Goal: Transaction & Acquisition: Purchase product/service

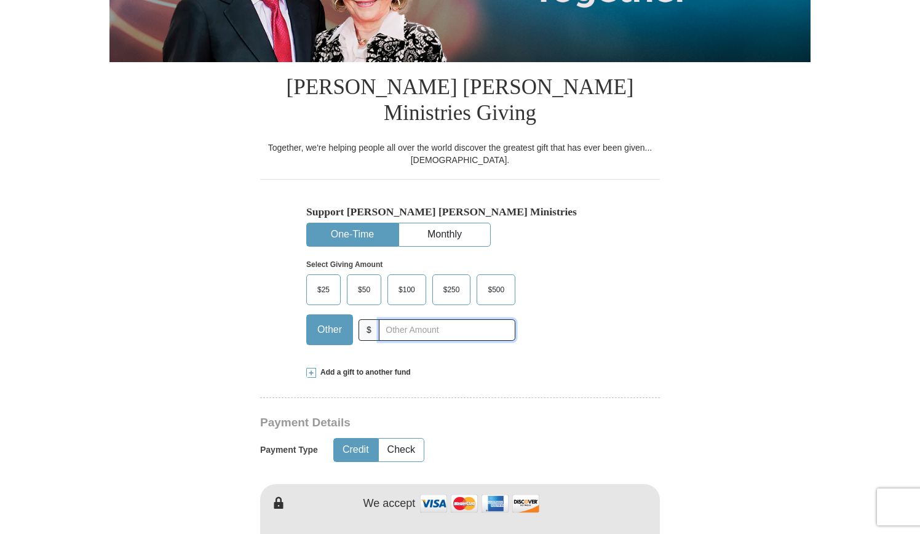
click at [401, 319] on input "text" at bounding box center [447, 330] width 137 height 22
type input "400.00"
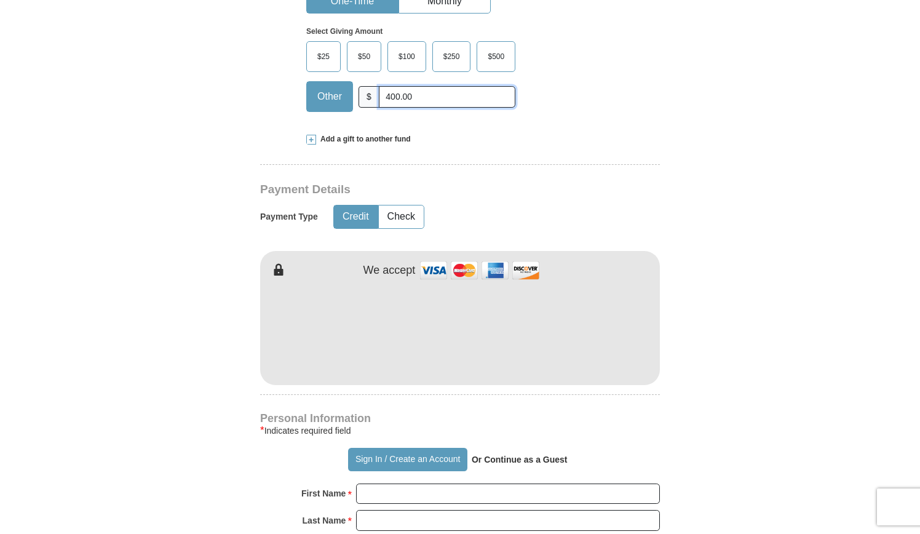
scroll to position [492, 0]
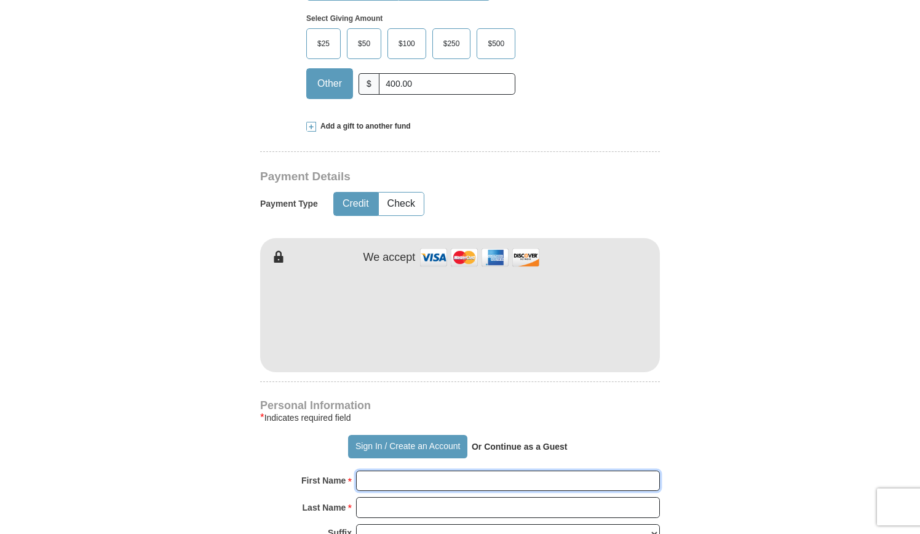
type input "[PERSON_NAME]"
click at [720, 268] on form "Already have an account? Sign in for faster giving. Don't have an account? Crea…" at bounding box center [459, 328] width 701 height 1543
click at [432, 471] on input "[PERSON_NAME]" at bounding box center [508, 481] width 304 height 21
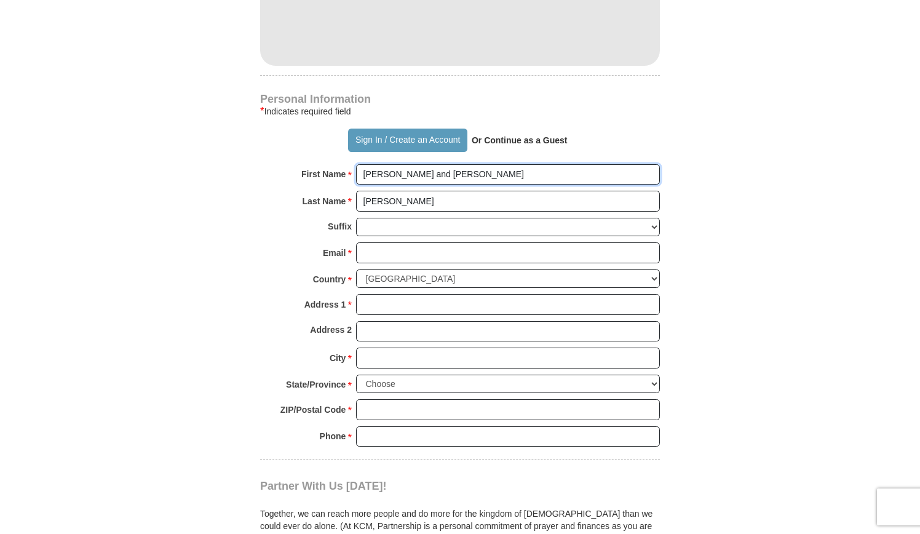
scroll to position [800, 0]
type input "[PERSON_NAME] and [PERSON_NAME]"
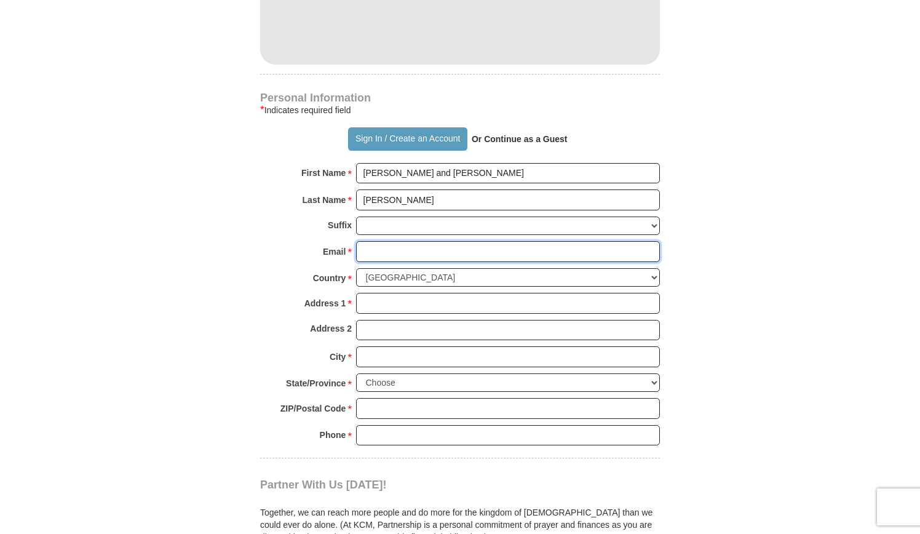
click at [382, 241] on input "Email *" at bounding box center [508, 251] width 304 height 21
type input "[EMAIL_ADDRESS][DOMAIN_NAME]"
type input "[STREET_ADDRESS]"
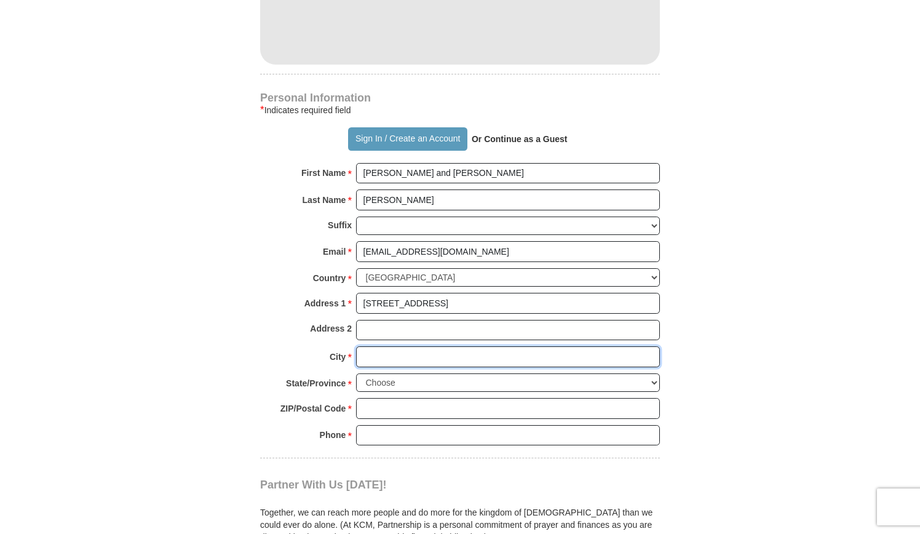
type input "Cumming"
select select "GA"
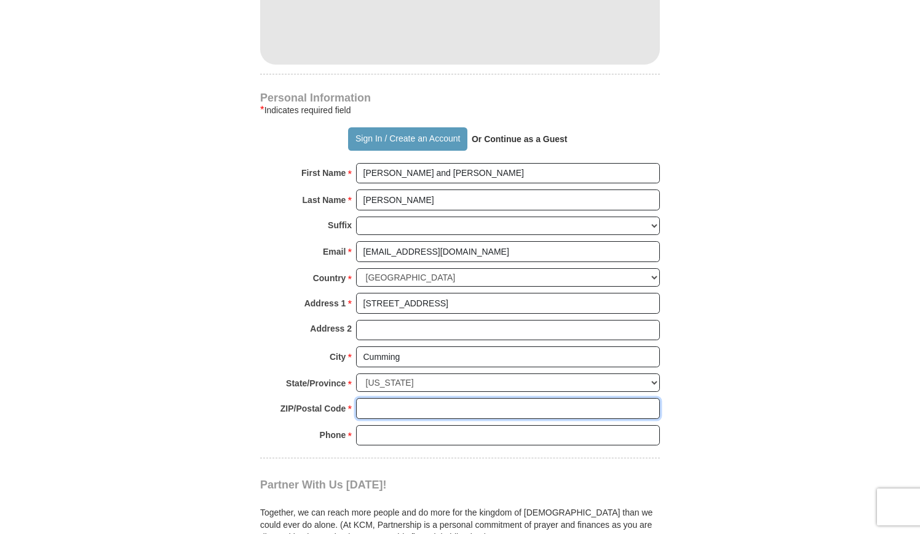
type input "30041"
type input "7706524670"
drag, startPoint x: 462, startPoint y: 277, endPoint x: 339, endPoint y: 276, distance: 122.4
click at [341, 293] on div "Address 1 * [STREET_ADDRESS] Please enter Address 1" at bounding box center [460, 306] width 400 height 27
type input "[STREET_ADDRESS]"
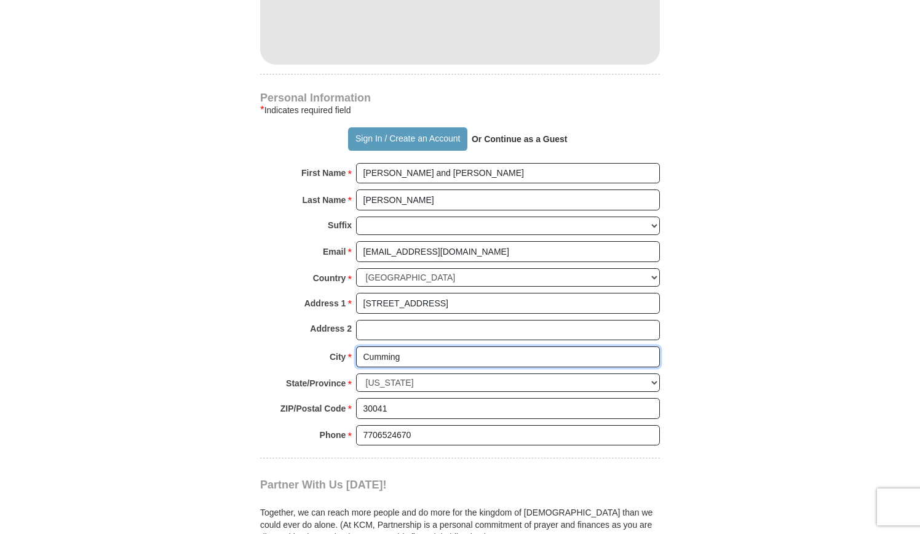
drag, startPoint x: 411, startPoint y: 327, endPoint x: 338, endPoint y: 324, distance: 72.6
click at [338, 346] on div "City * [GEOGRAPHIC_DATA] Please enter City" at bounding box center [460, 359] width 400 height 27
type input "[GEOGRAPHIC_DATA]"
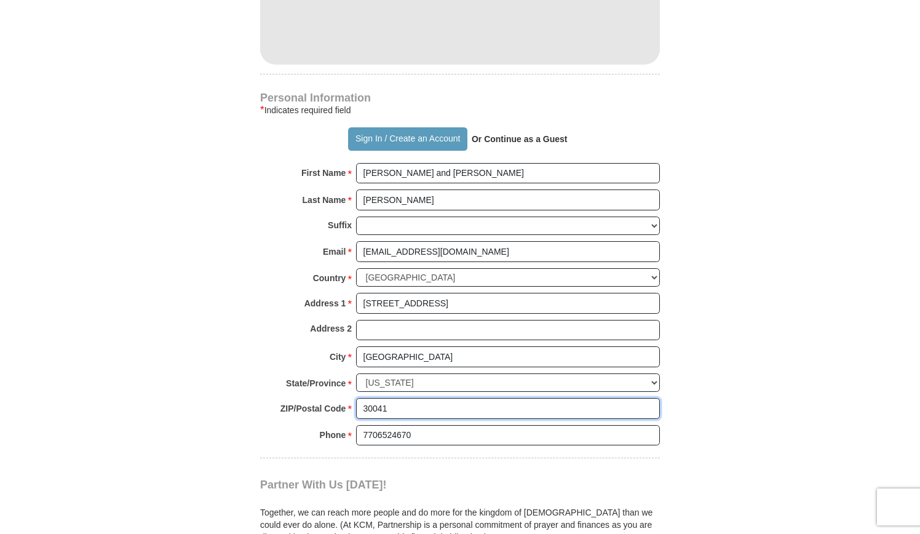
drag, startPoint x: 370, startPoint y: 372, endPoint x: 408, endPoint y: 375, distance: 38.2
click at [408, 398] on input "30041" at bounding box center [508, 408] width 304 height 21
type input "30677"
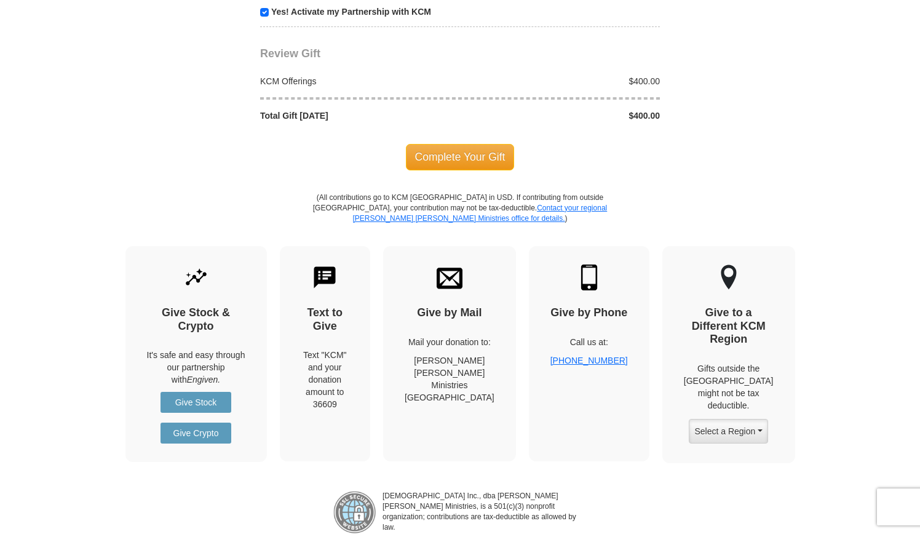
scroll to position [1353, 0]
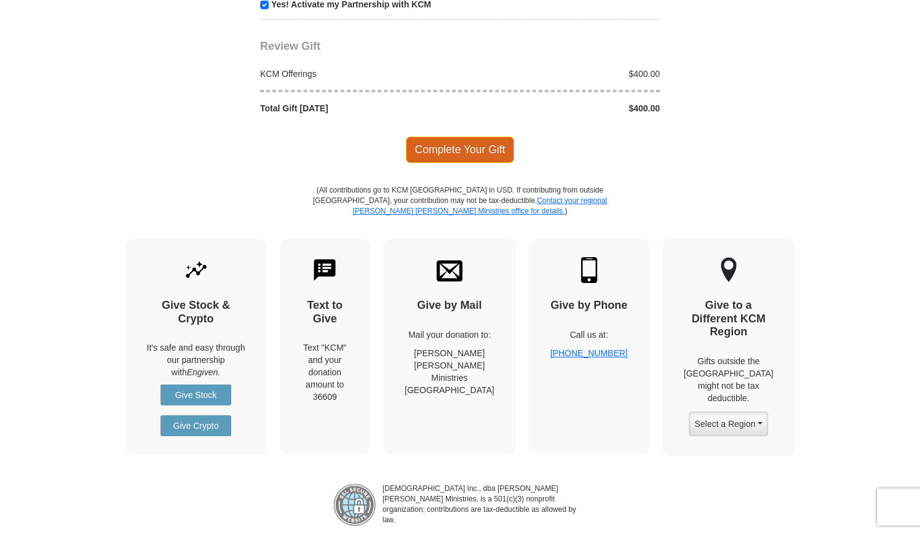
click at [463, 137] on span "Complete Your Gift" at bounding box center [460, 150] width 109 height 26
